Goal: Task Accomplishment & Management: Use online tool/utility

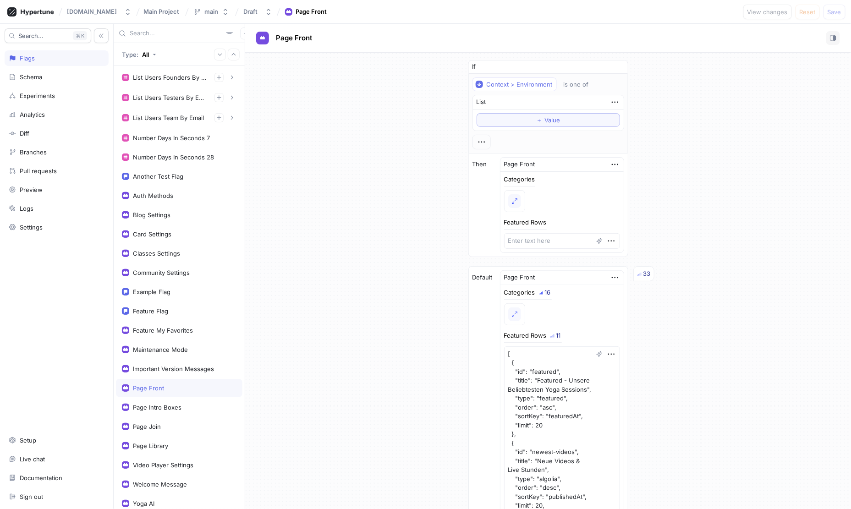
scroll to position [506, 0]
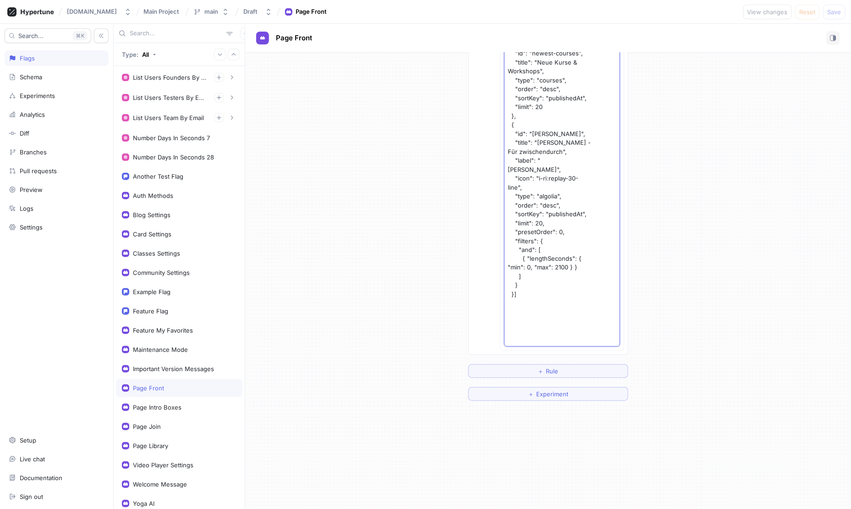
click at [574, 202] on textarea "[ { "id": "featured", "title": "Featured - Unsere Beliebtesten Yoga Sessions", …" at bounding box center [562, 94] width 116 height 507
type textarea "x"
paste textarea "{"lo":"ipsumdol","sitam":"Consecte - Adipis Elitseddoeiu Temp Incididu","utla":…"
type textarea "[{"lo":"ipsumdol","sitam":"Consecte - Adipis Elitseddoeiu Temp Incididu","utla"…"
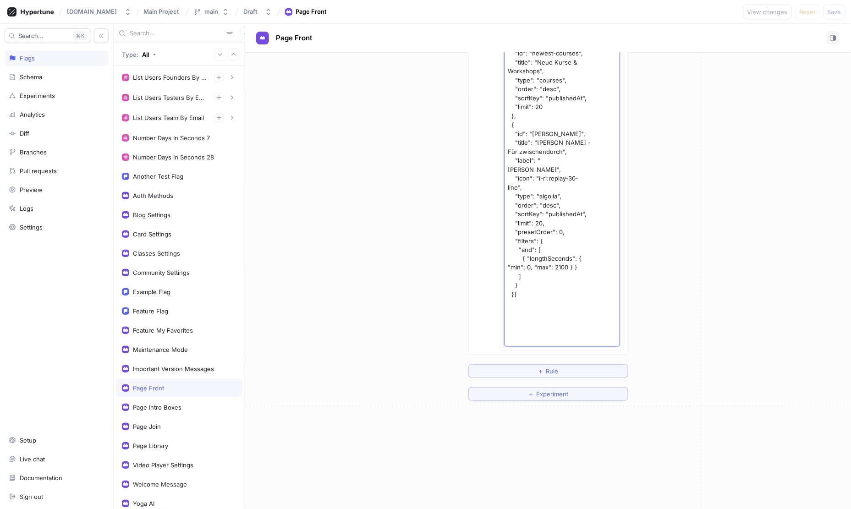
type textarea "x"
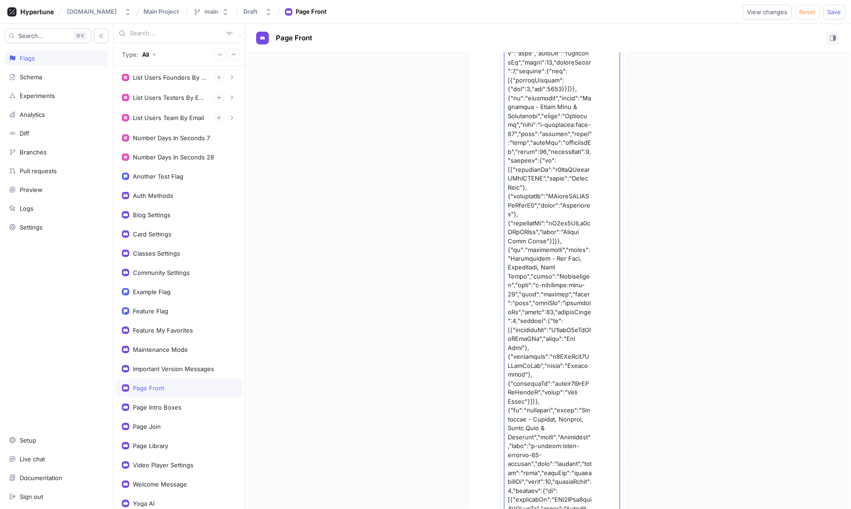
scroll to position [2248, 0]
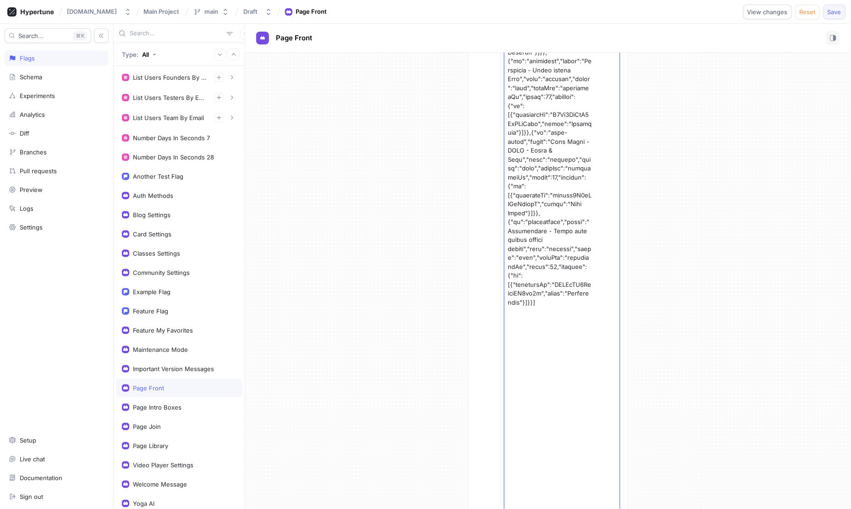
type textarea "[{"lo":"ipsumdol","sitam":"Consecte - Adipis Elitseddoeiu Temp Incididu","utla"…"
click at [841, 8] on button "Save" at bounding box center [834, 12] width 22 height 15
type textarea "x"
paste textarea "de"
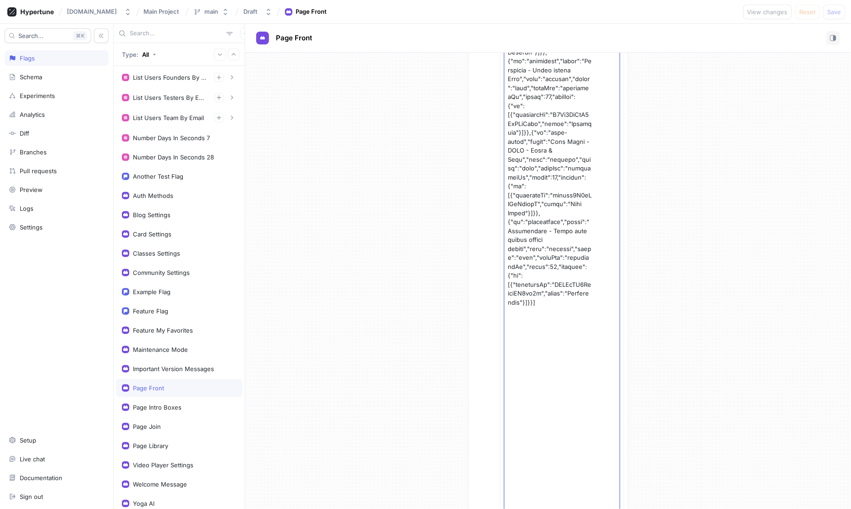
type textarea "[{"lo":"ipsumdol","sitam":"Consecte - Adipis Elitseddoeiu Temp Incididu","utla"…"
type textarea "x"
type textarea "[{"lo":"ipsumdol","sitam":"Consecte - Adipis Elitseddoeiu Temp Incididu","utla"…"
click at [834, 12] on span "Save" at bounding box center [834, 11] width 14 height 5
type textarea "x"
